Goal: Communication & Community: Answer question/provide support

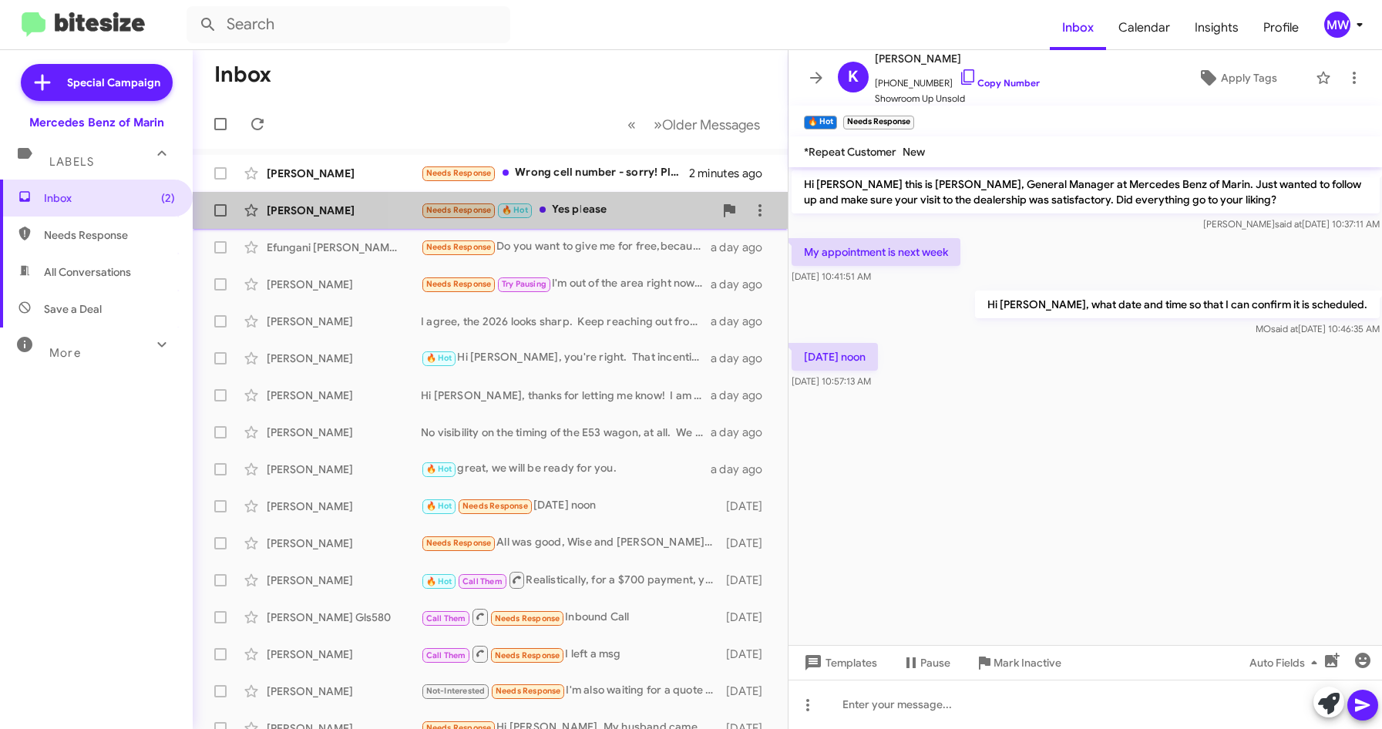
click at [574, 207] on div "Needs Response 🔥 Hot Yes please" at bounding box center [567, 210] width 293 height 18
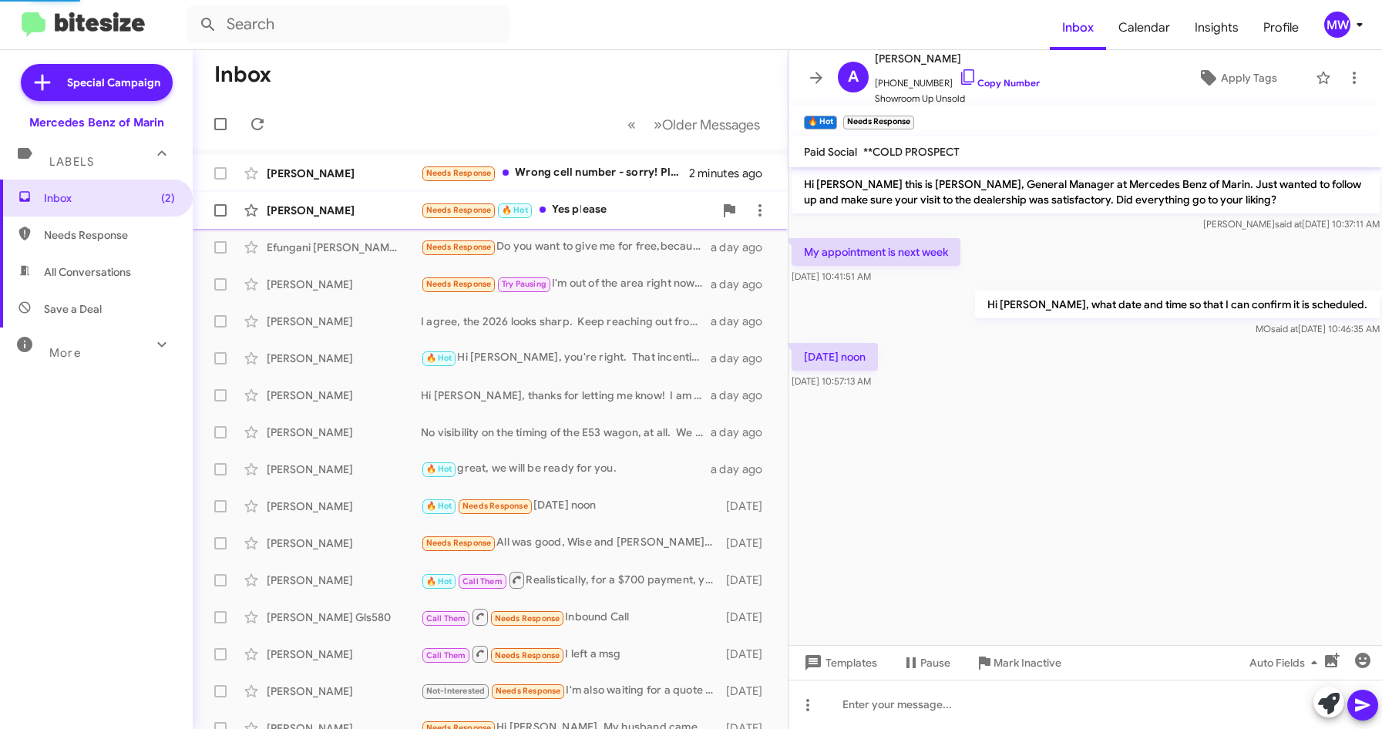
scroll to position [70, 0]
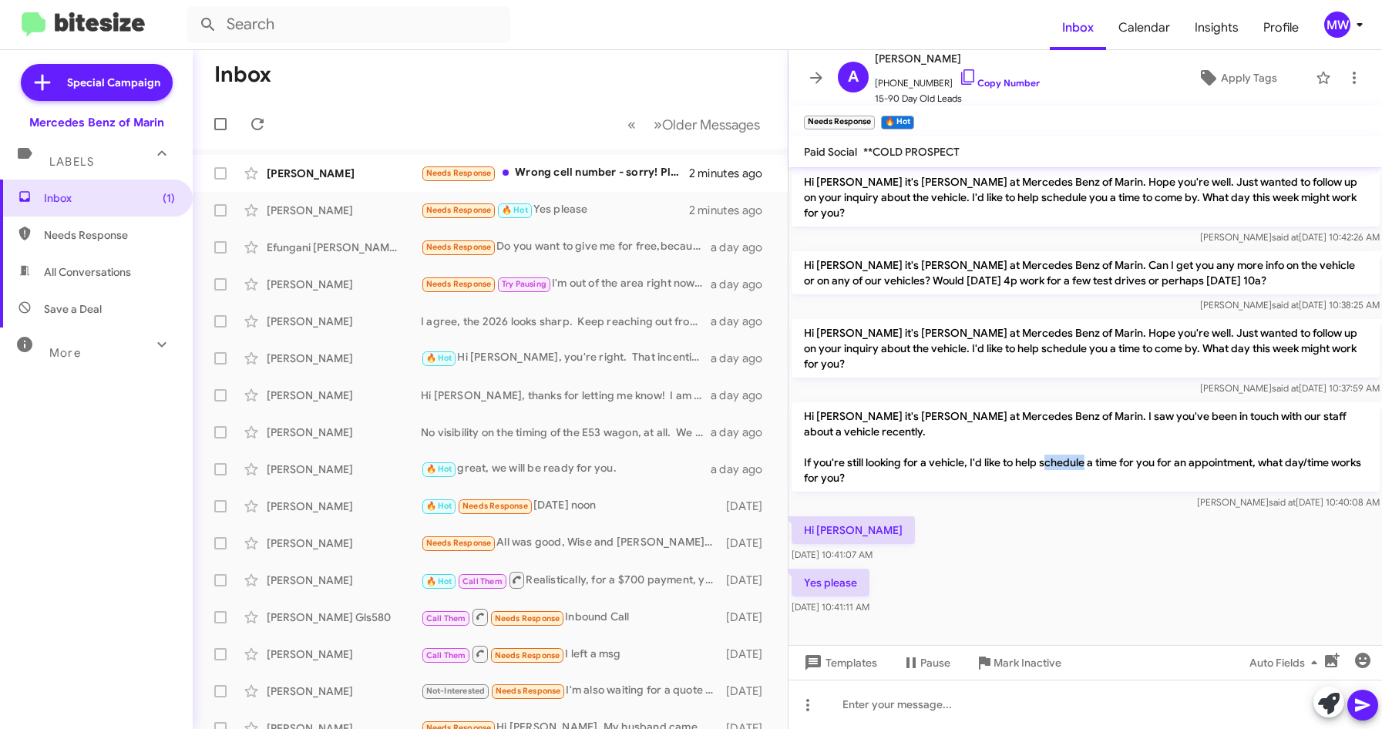
drag, startPoint x: 1087, startPoint y: 464, endPoint x: 1120, endPoint y: 463, distance: 32.4
click at [1120, 463] on p "Hi Aahmad it's Omar Ibrahimi at Mercedes Benz of Marin. I saw you've been in to…" at bounding box center [1086, 446] width 588 height 89
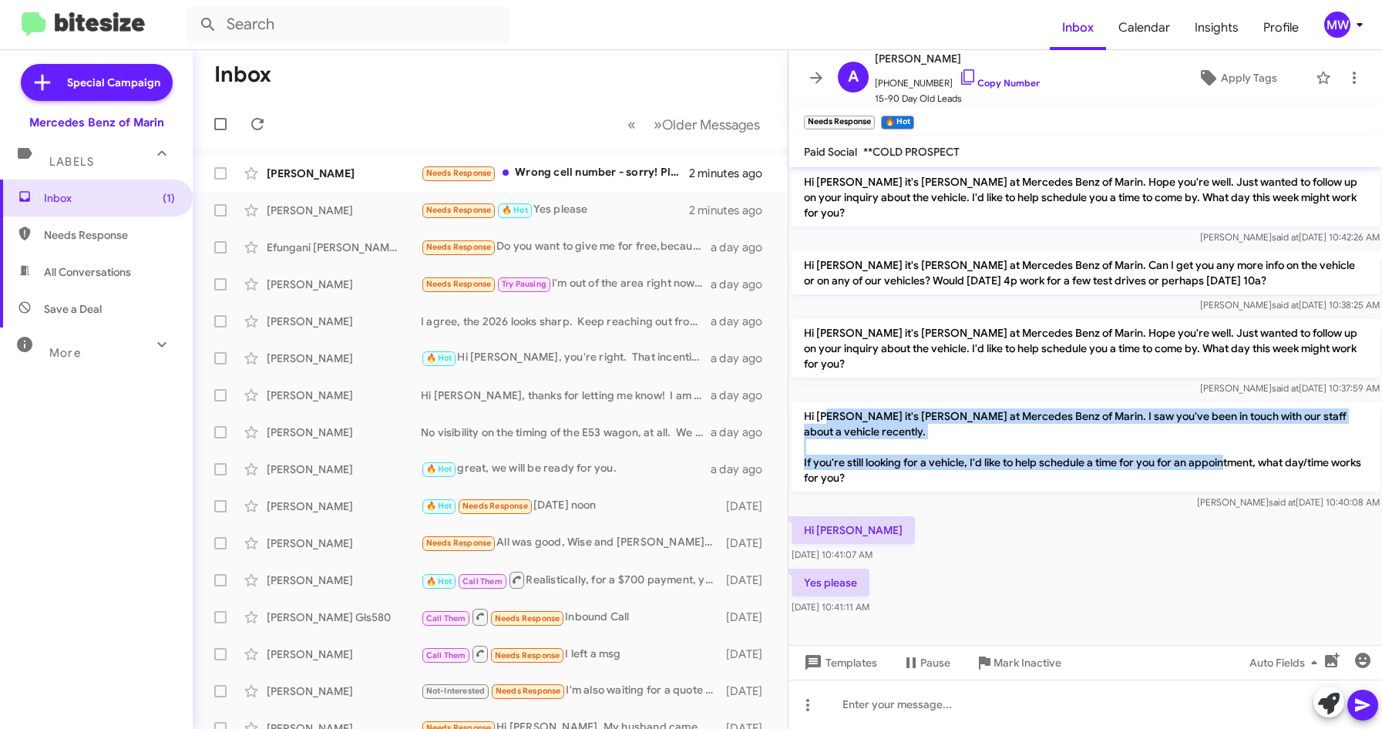
drag, startPoint x: 833, startPoint y: 413, endPoint x: 1261, endPoint y: 463, distance: 431.7
click at [1261, 463] on p "Hi Aahmad it's Omar Ibrahimi at Mercedes Benz of Marin. I saw you've been in to…" at bounding box center [1086, 446] width 588 height 89
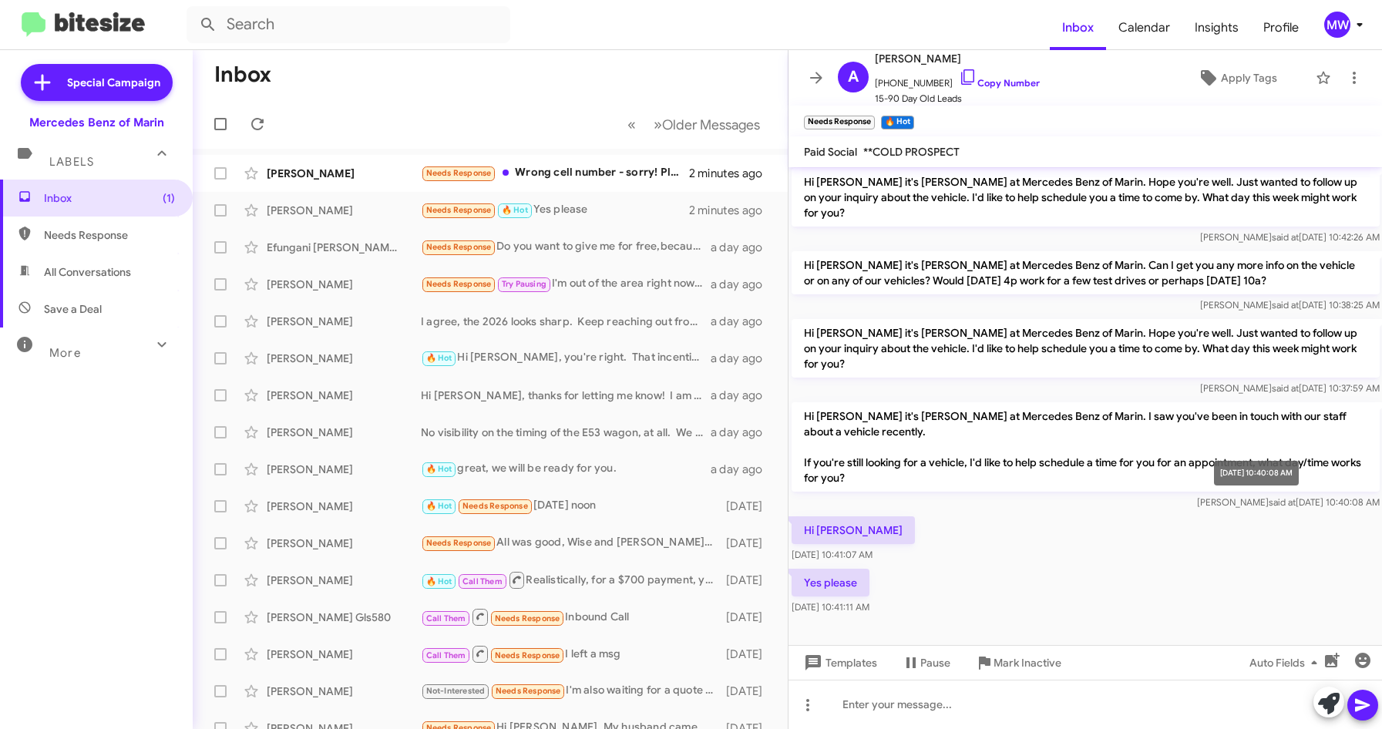
drag, startPoint x: 1261, startPoint y: 463, endPoint x: 1207, endPoint y: 507, distance: 69.6
click at [1207, 507] on span "Mercedes Marin said at Oct 3, 2025, 10:40:08 AM" at bounding box center [1288, 503] width 183 height 12
drag, startPoint x: 883, startPoint y: 86, endPoint x: 935, endPoint y: 86, distance: 52.4
click at [935, 86] on span "+19164902799 Copy Number" at bounding box center [957, 79] width 165 height 23
copy span "9164902799"
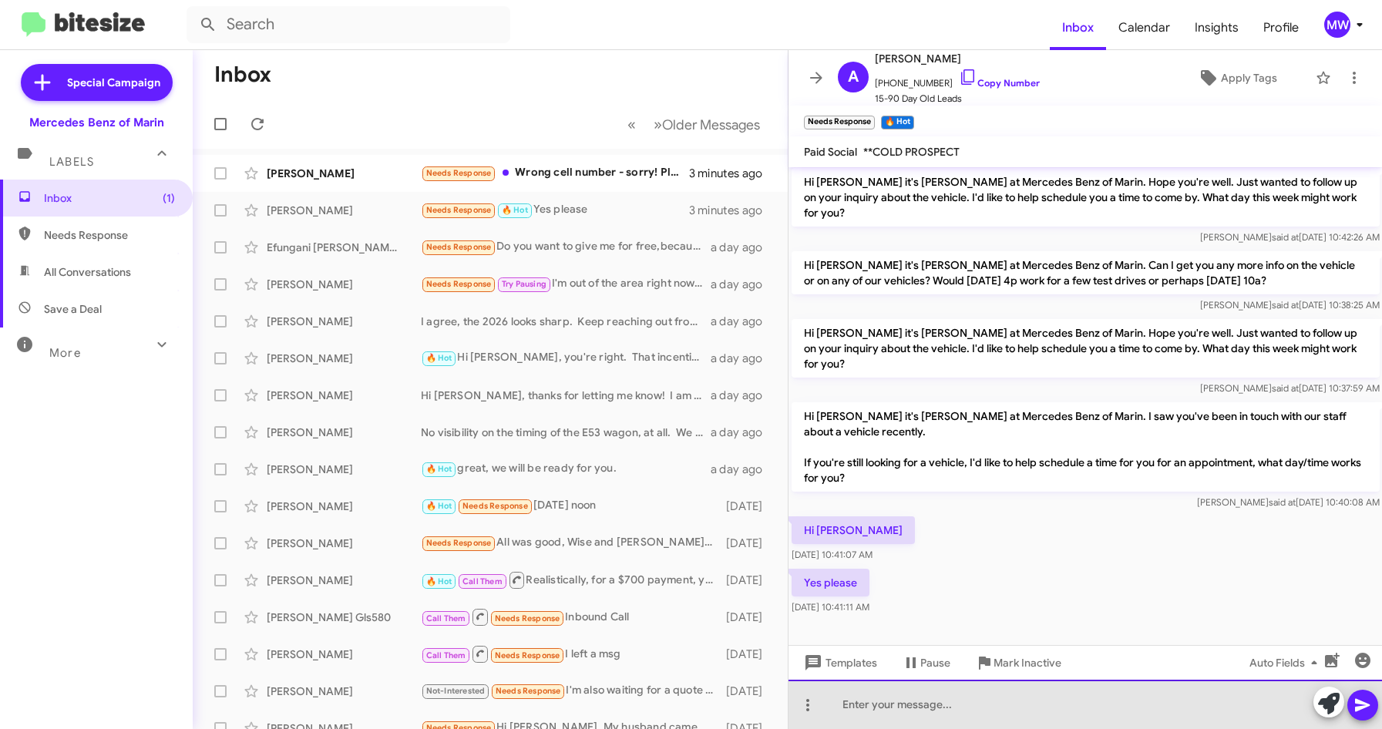
click at [984, 706] on div at bounding box center [1086, 704] width 594 height 49
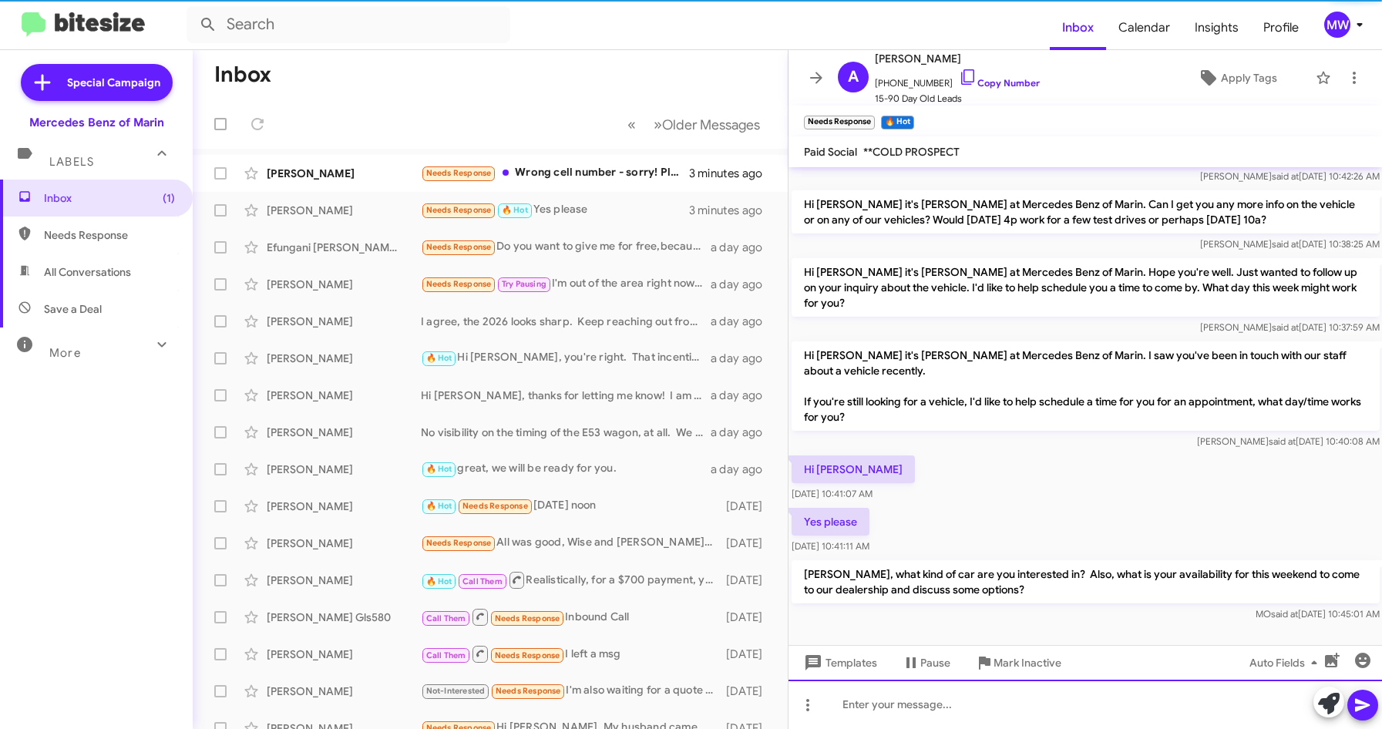
scroll to position [142, 0]
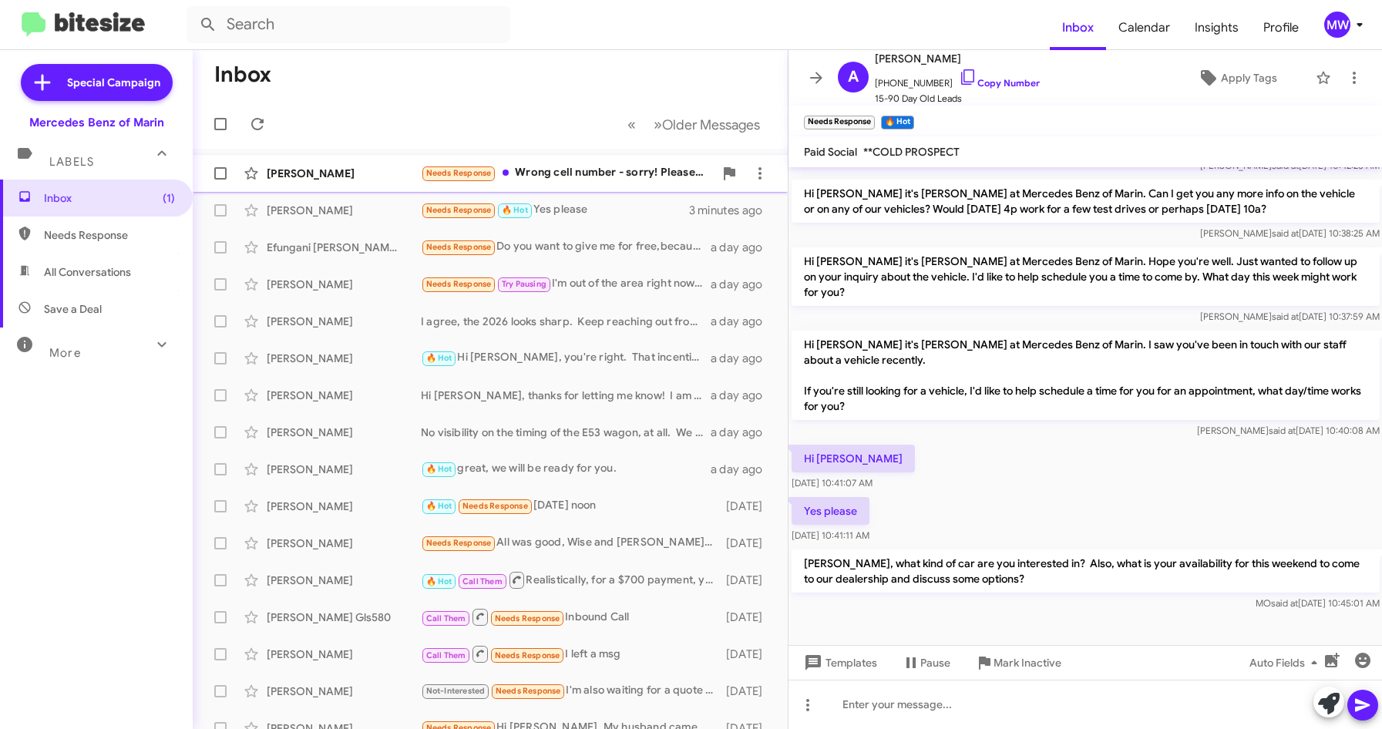
click at [614, 169] on div "Needs Response Wrong cell number - sorry! Please take me off your list. Thank y…" at bounding box center [567, 173] width 293 height 18
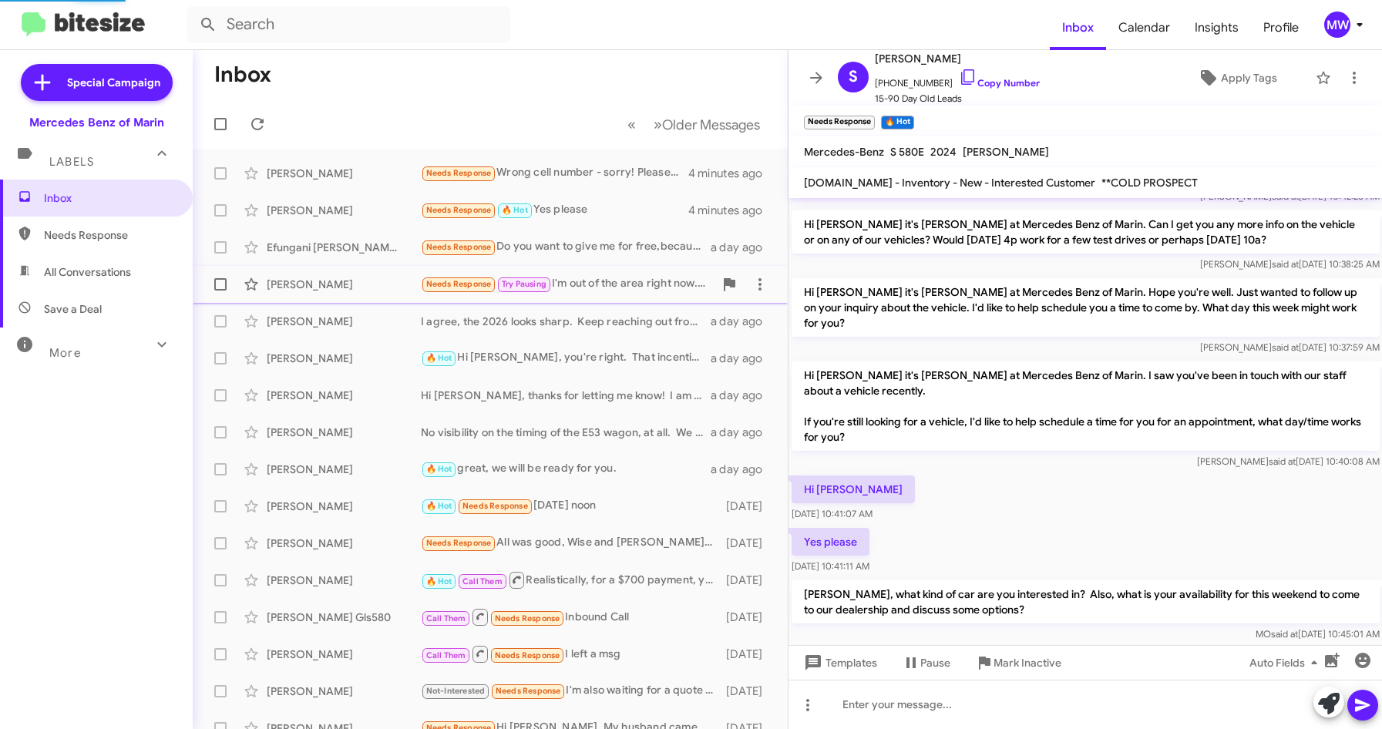
scroll to position [45, 0]
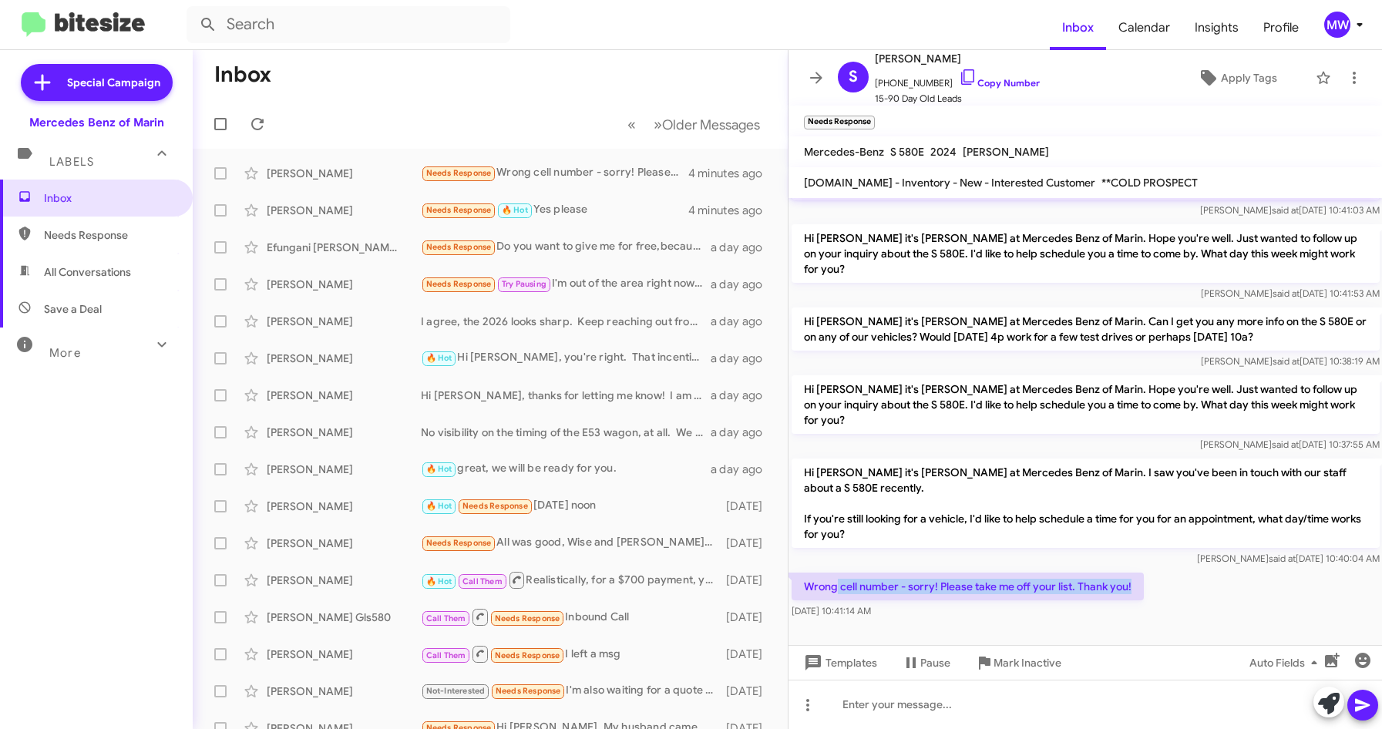
drag, startPoint x: 835, startPoint y: 591, endPoint x: 1151, endPoint y: 594, distance: 316.1
click at [1151, 594] on div "Wrong cell number - sorry! Please take me off your list. Thank you! Oct 3, 2025…" at bounding box center [1086, 596] width 594 height 52
drag, startPoint x: 1151, startPoint y: 594, endPoint x: 1190, endPoint y: 566, distance: 47.5
click at [1221, 564] on div "Mercedes Marin said at Oct 3, 2025, 10:40:04 AM" at bounding box center [1086, 558] width 588 height 15
